Goal: Task Accomplishment & Management: Manage account settings

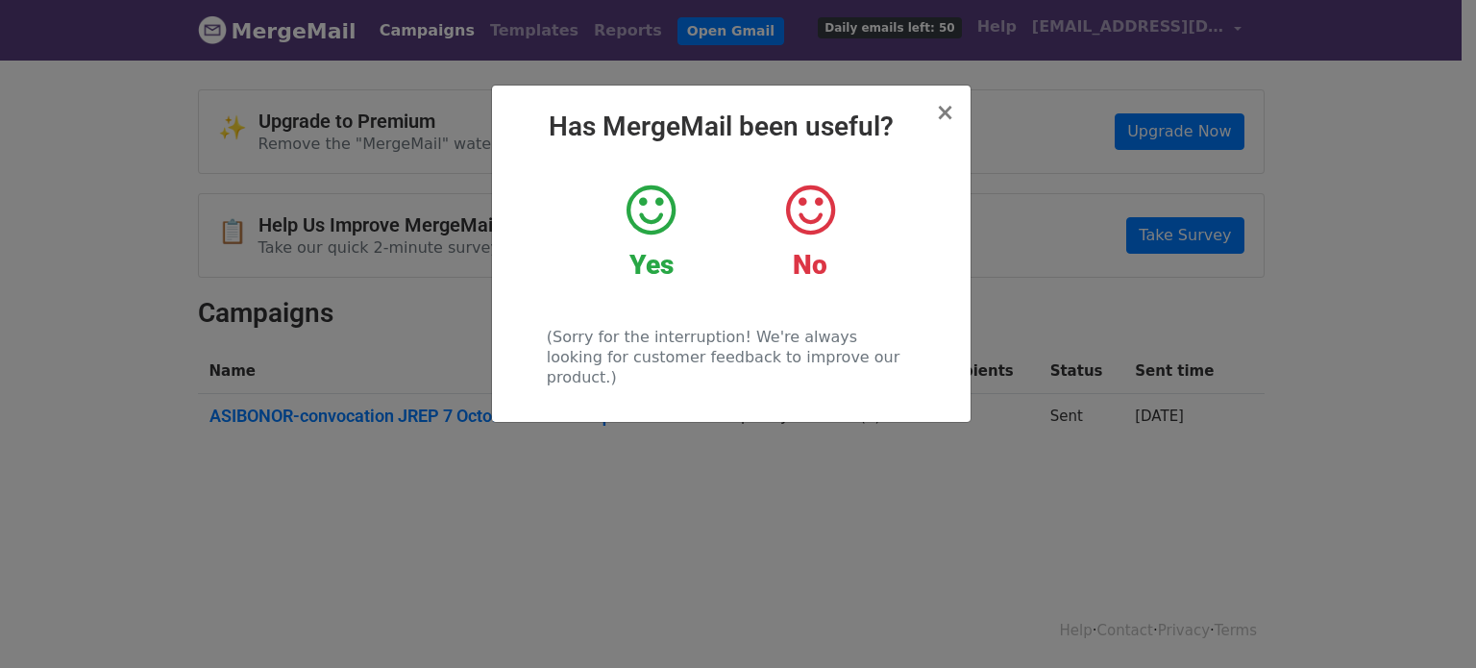
click at [663, 222] on icon at bounding box center [650, 211] width 49 height 58
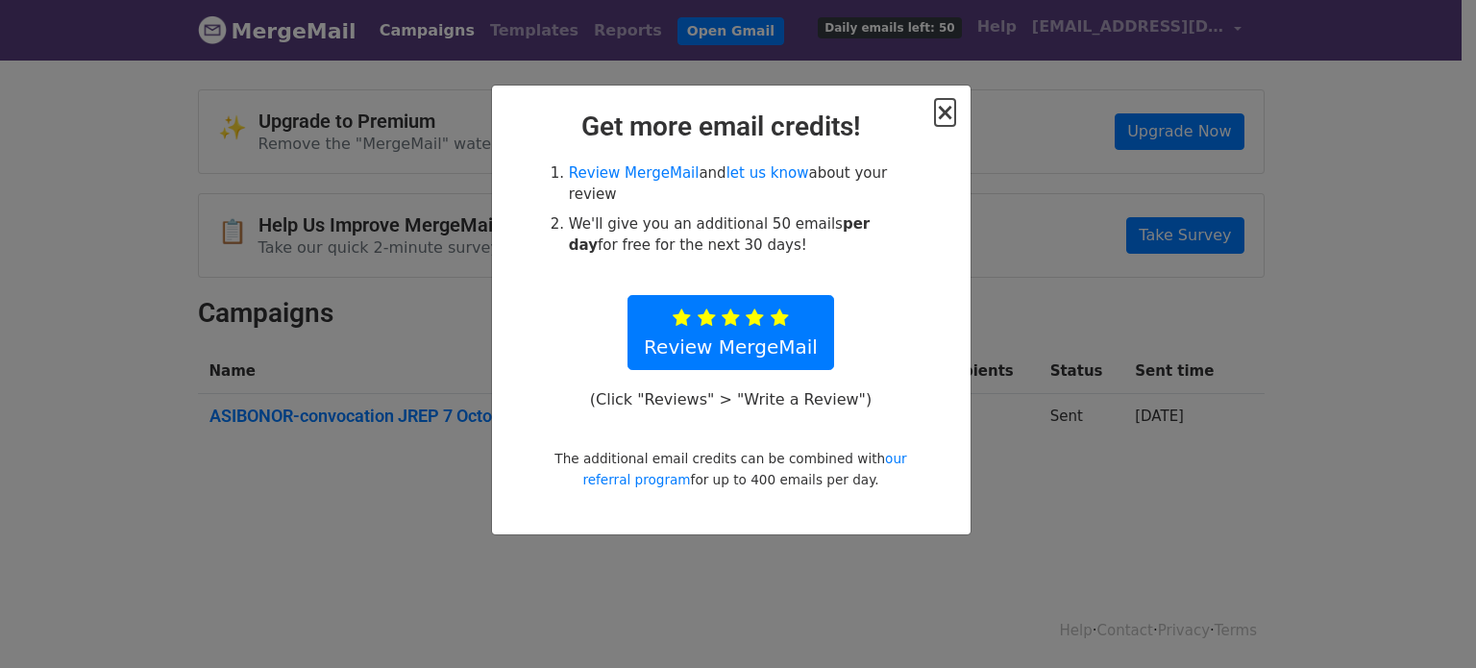
click at [942, 115] on span "×" at bounding box center [944, 112] width 19 height 27
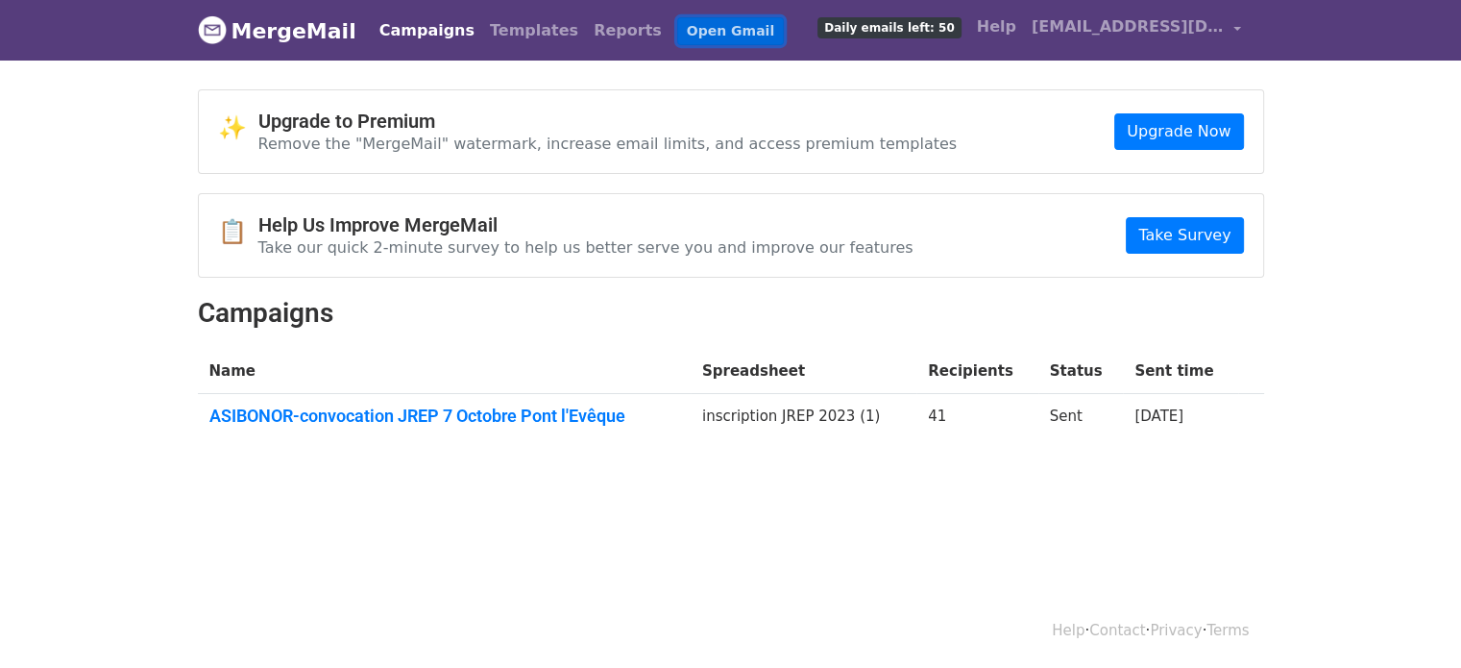
click at [677, 23] on link "Open Gmail" at bounding box center [730, 31] width 107 height 28
click at [421, 29] on link "Campaigns" at bounding box center [427, 31] width 110 height 38
